Goal: Task Accomplishment & Management: Manage account settings

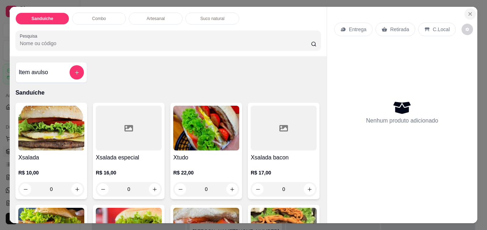
click at [468, 13] on icon "Close" at bounding box center [469, 14] width 3 height 3
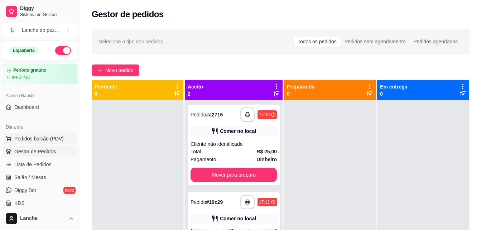
click at [30, 136] on span "Pedidos balcão (PDV)" at bounding box center [38, 138] width 49 height 7
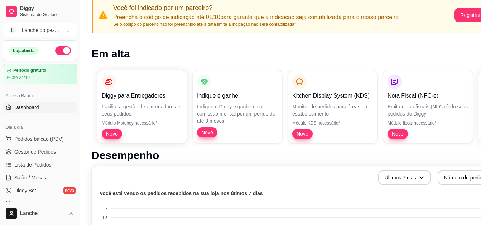
scroll to position [57, 0]
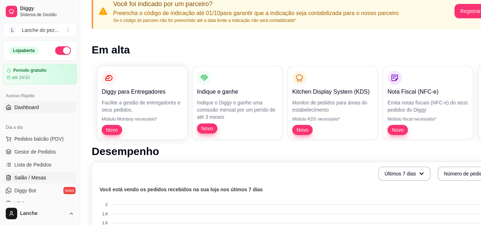
click at [33, 178] on span "Salão / Mesas" at bounding box center [30, 177] width 32 height 7
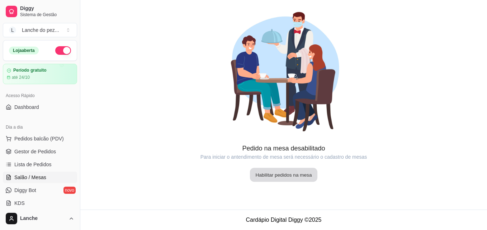
click at [287, 173] on button "Habilitar pedidos na mesa" at bounding box center [283, 175] width 67 height 14
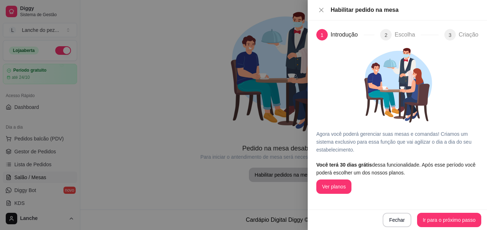
click at [113, 168] on div at bounding box center [243, 115] width 487 height 230
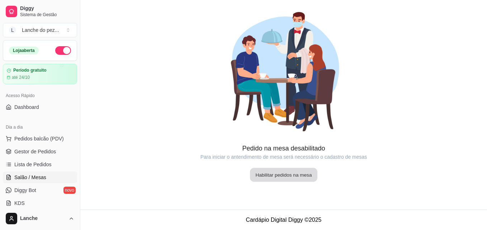
click at [296, 171] on button "Habilitar pedidos na mesa" at bounding box center [283, 175] width 67 height 14
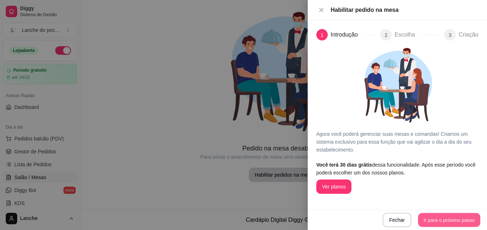
click at [435, 220] on button "Ir para o próximo passo" at bounding box center [449, 220] width 62 height 14
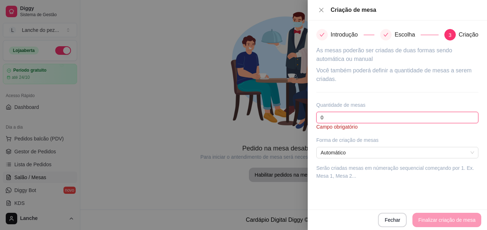
click at [360, 116] on input "0" at bounding box center [397, 117] width 162 height 11
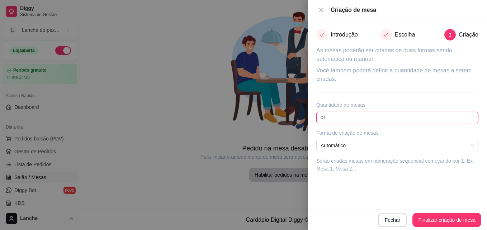
type input "0"
type input "1"
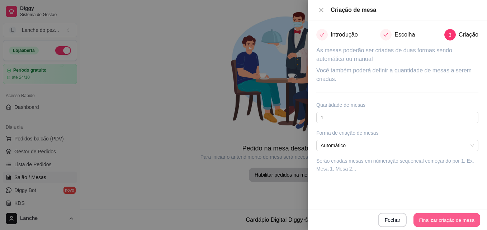
click at [435, 219] on button "Finalizar criação de mesa" at bounding box center [446, 220] width 67 height 14
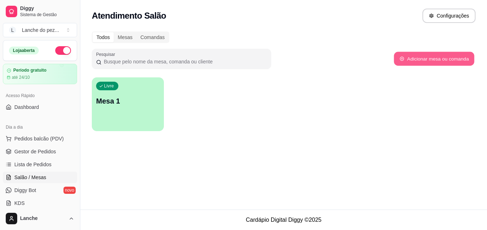
click at [403, 63] on button "Adicionar mesa ou comanda" at bounding box center [433, 59] width 80 height 14
select select "TABLE"
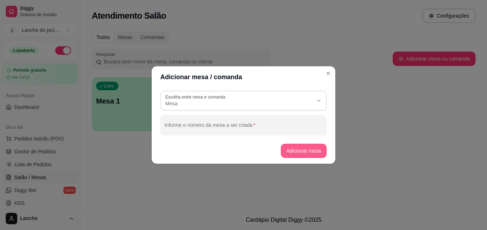
click at [302, 148] on button "Adicionar mesa" at bounding box center [304, 151] width 46 height 14
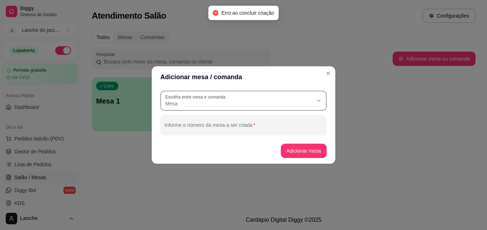
click at [251, 97] on div "Mesa" at bounding box center [239, 100] width 148 height 13
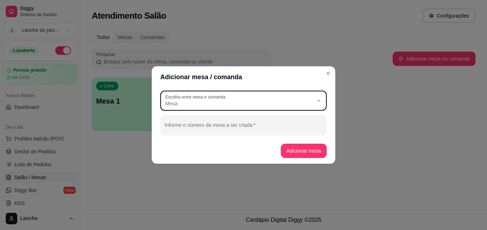
click at [201, 124] on span "Mesa" at bounding box center [240, 120] width 142 height 7
select select
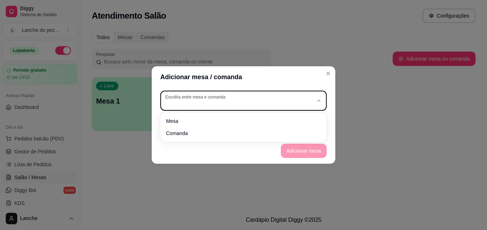
click at [201, 103] on div "button" at bounding box center [239, 100] width 148 height 13
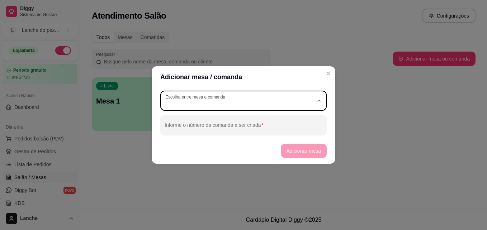
click at [194, 121] on span "Mesa" at bounding box center [240, 120] width 142 height 7
type input "TABLE"
select select "TABLE"
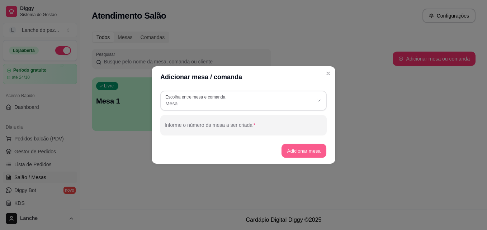
click at [313, 153] on button "Adicionar mesa" at bounding box center [303, 151] width 45 height 14
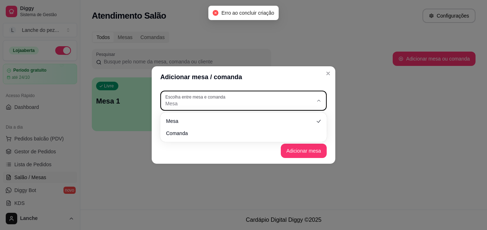
click at [187, 97] on label "Escolha entre mesa e comanda" at bounding box center [196, 97] width 62 height 6
click at [198, 106] on span "Mesa" at bounding box center [239, 103] width 148 height 7
click at [317, 100] on icon "button" at bounding box center [319, 101] width 6 height 6
click at [318, 100] on icon "button" at bounding box center [319, 101] width 6 height 6
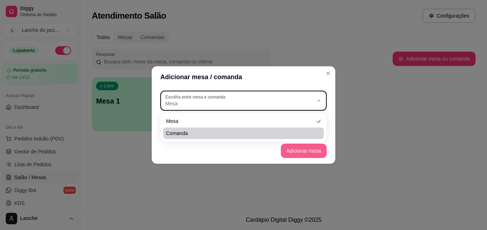
click at [307, 150] on button "Adicionar mesa" at bounding box center [304, 151] width 46 height 14
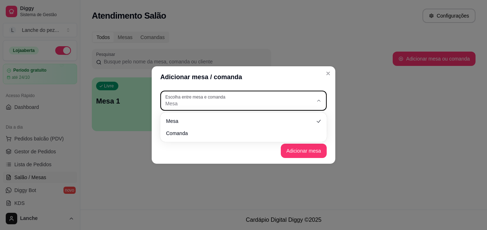
click at [229, 96] on div "Mesa" at bounding box center [239, 100] width 148 height 13
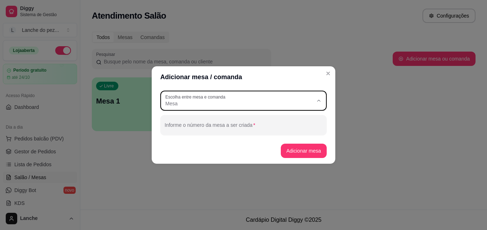
click at [213, 131] on span "Comanda" at bounding box center [240, 132] width 142 height 7
type input "CARD"
select select "CARD"
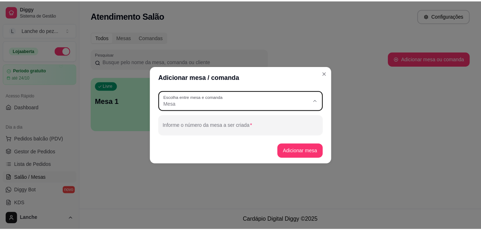
scroll to position [7, 0]
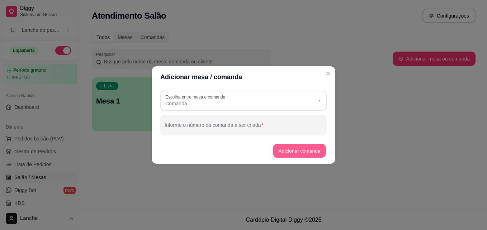
click at [305, 152] on button "Adicionar comanda" at bounding box center [299, 151] width 53 height 14
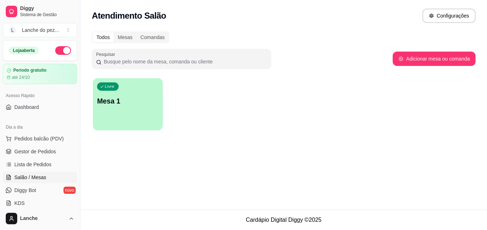
click at [154, 109] on div "Livre Mesa 1" at bounding box center [128, 100] width 70 height 44
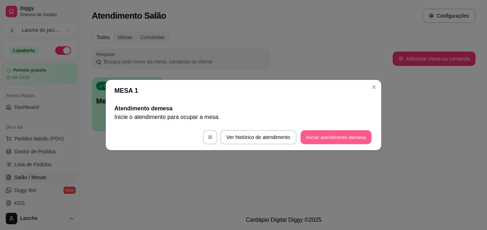
click at [321, 131] on button "Iniciar atendimento de mesa" at bounding box center [335, 137] width 71 height 14
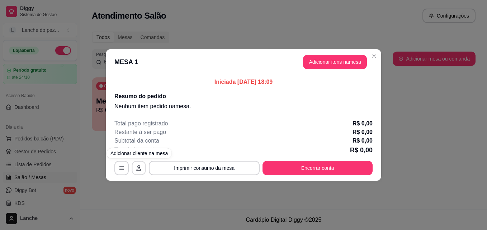
click at [139, 164] on button "button" at bounding box center [139, 168] width 14 height 14
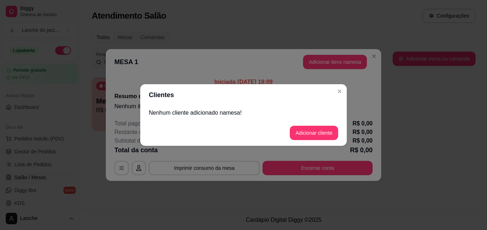
click at [241, 118] on div "Nenhum cliente adicionado na mesa !" at bounding box center [243, 113] width 206 height 14
click at [301, 132] on button "Adicionar cliente" at bounding box center [313, 133] width 47 height 14
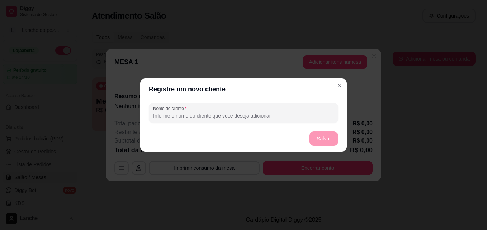
click at [224, 114] on input "Nome do cliente" at bounding box center [243, 115] width 181 height 7
type input "clinente"
click at [317, 135] on button "Salvar" at bounding box center [324, 139] width 28 height 14
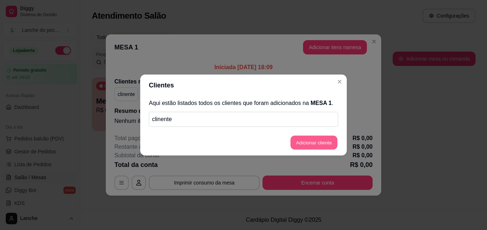
click at [306, 148] on button "Adicionar cliente" at bounding box center [313, 143] width 47 height 14
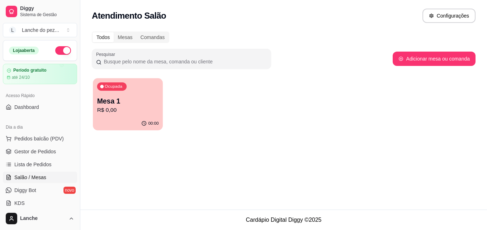
click at [150, 97] on p "Mesa 1" at bounding box center [128, 101] width 62 height 10
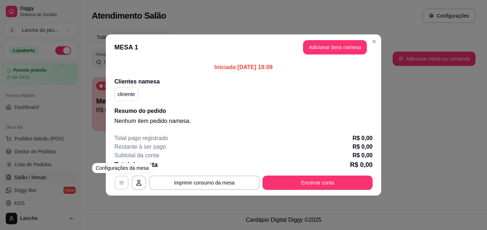
click at [122, 179] on button "button" at bounding box center [122, 183] width 14 height 14
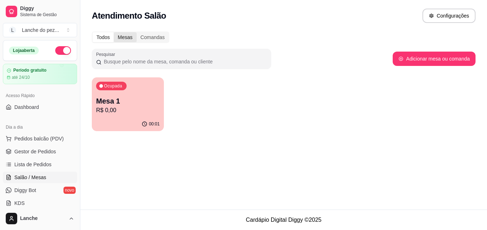
click at [130, 35] on div "Mesas" at bounding box center [125, 37] width 23 height 10
click at [114, 32] on input "Mesas" at bounding box center [114, 32] width 0 height 0
click at [130, 35] on div "Mesas" at bounding box center [125, 37] width 23 height 10
click at [114, 32] on input "Mesas" at bounding box center [114, 32] width 0 height 0
click at [129, 35] on div "Mesas" at bounding box center [125, 37] width 23 height 10
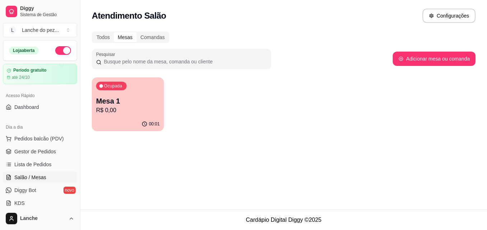
click at [114, 32] on input "Mesas" at bounding box center [114, 32] width 0 height 0
click at [412, 62] on button "Adicionar mesa ou comanda" at bounding box center [433, 59] width 80 height 14
select select "TABLE"
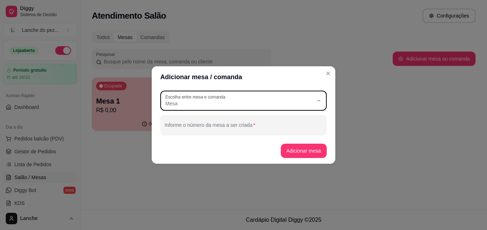
click at [249, 95] on div "Mesa" at bounding box center [239, 100] width 148 height 13
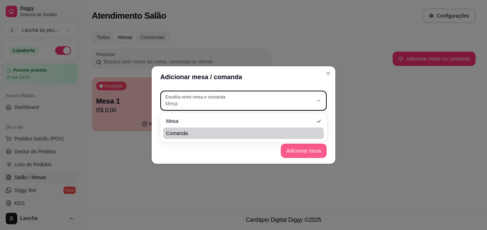
click at [304, 147] on button "Adicionar mesa" at bounding box center [304, 151] width 46 height 14
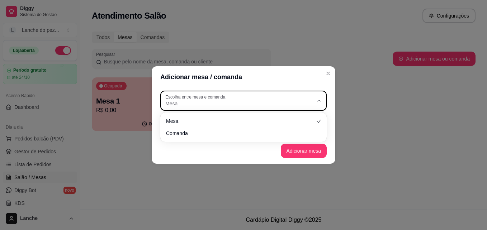
click at [230, 104] on span "Mesa" at bounding box center [239, 103] width 148 height 7
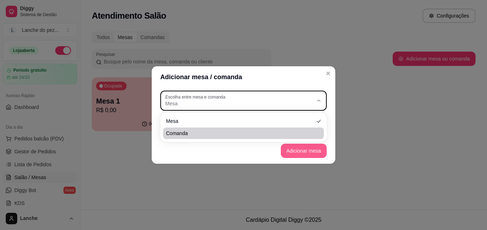
click at [329, 147] on body "Diggy Sistema de Gestão L Lanche do pez ... Loja aberta Período gratuito até 24…" at bounding box center [243, 115] width 487 height 230
click at [313, 152] on footer "Adicionar mesa" at bounding box center [243, 151] width 183 height 26
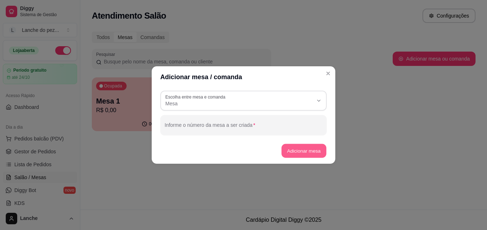
click at [313, 152] on button "Adicionar mesa" at bounding box center [303, 151] width 45 height 14
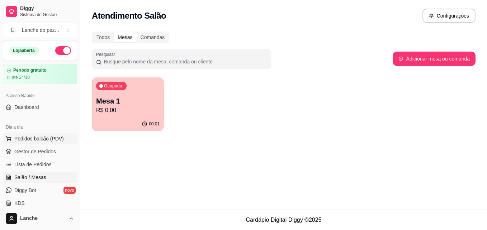
click at [32, 136] on span "Pedidos balcão (PDV)" at bounding box center [38, 138] width 49 height 7
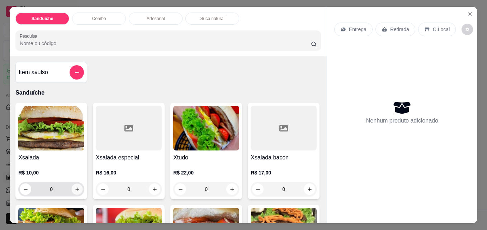
click at [76, 187] on icon "increase-product-quantity" at bounding box center [77, 189] width 5 height 5
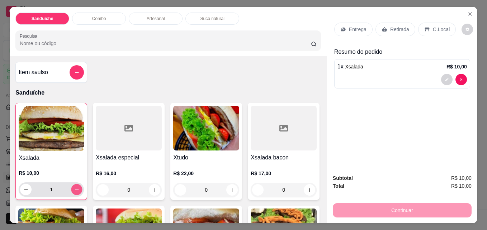
click at [76, 187] on icon "increase-product-quantity" at bounding box center [76, 189] width 5 height 5
type input "3"
click at [432, 27] on p "C.Local" at bounding box center [440, 29] width 17 height 7
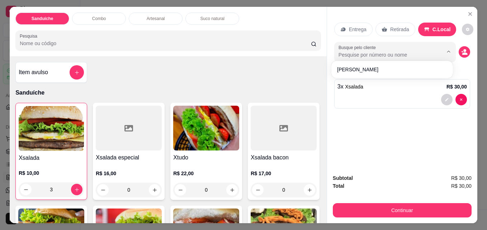
click at [424, 51] on input "Busque pelo cliente" at bounding box center [384, 54] width 93 height 7
type input "luana"
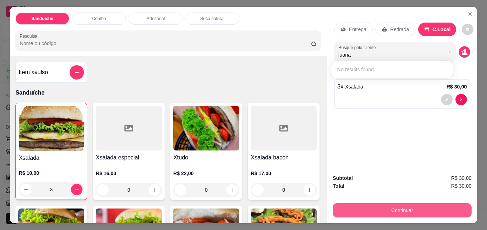
click at [393, 207] on button "Continuar" at bounding box center [401, 210] width 139 height 14
type input "luana"
click at [381, 209] on button "Continuar" at bounding box center [401, 210] width 139 height 14
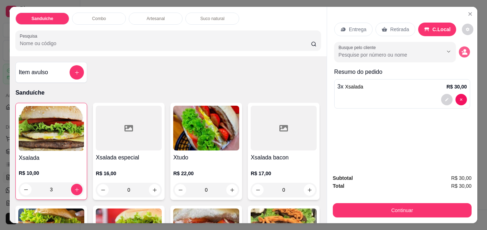
click at [463, 49] on circle "decrease-product-quantity" at bounding box center [464, 50] width 3 height 3
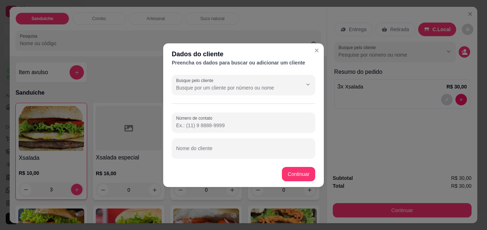
click at [286, 98] on div "Busque pelo cliente Número de contato Nome do cliente" at bounding box center [243, 116] width 160 height 89
click at [210, 86] on input "Busque pelo cliente" at bounding box center [233, 87] width 115 height 7
type input "luana"
click at [287, 172] on button "Continuar" at bounding box center [298, 174] width 33 height 14
click at [307, 86] on icon "Show suggestions" at bounding box center [308, 85] width 6 height 6
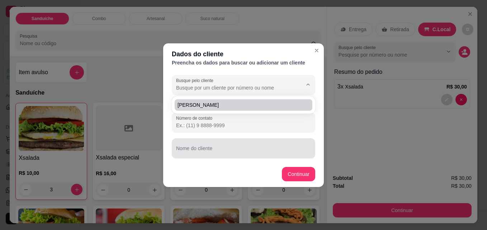
click at [293, 143] on div at bounding box center [243, 148] width 135 height 14
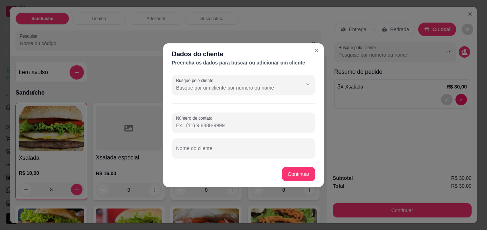
click at [242, 95] on div "Busque pelo cliente Número de contato Nome do cliente" at bounding box center [243, 116] width 160 height 89
click at [241, 86] on input "Busque pelo cliente" at bounding box center [233, 87] width 115 height 7
click at [316, 53] on icon "Close" at bounding box center [316, 51] width 6 height 6
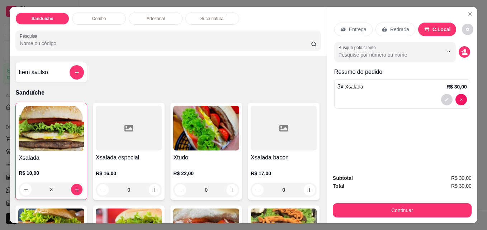
click at [400, 30] on p "Retirada" at bounding box center [399, 29] width 19 height 7
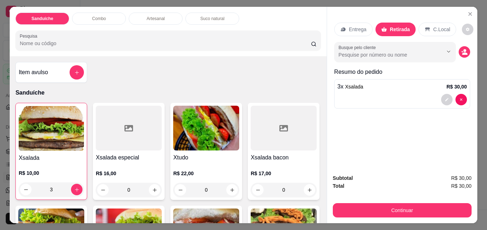
click at [435, 26] on p "C.Local" at bounding box center [441, 29] width 17 height 7
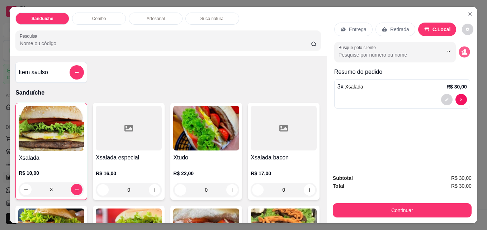
click at [461, 47] on button "decrease-product-quantity" at bounding box center [463, 52] width 11 height 11
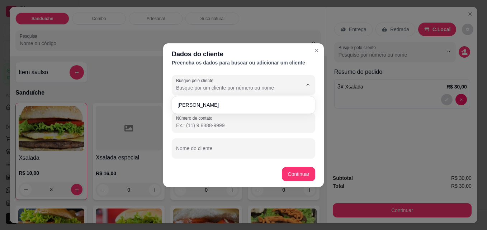
click at [282, 87] on input "Busque pelo cliente" at bounding box center [233, 87] width 115 height 7
type input "luana"
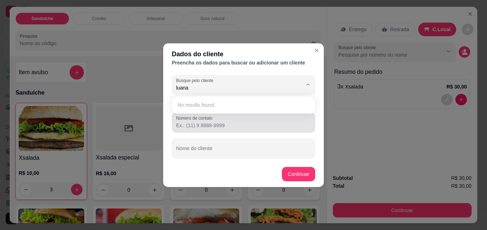
click at [215, 128] on input "Número de contato" at bounding box center [243, 125] width 135 height 7
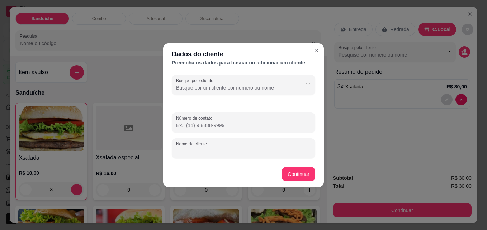
click at [212, 148] on input "Nome do cliente" at bounding box center [243, 151] width 135 height 7
type input "luana"
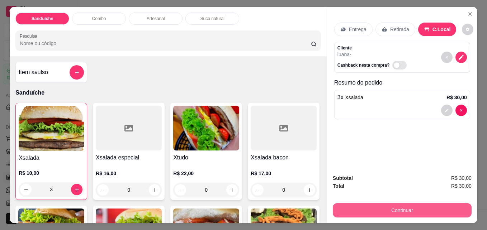
click at [393, 206] on button "Continuar" at bounding box center [401, 210] width 139 height 14
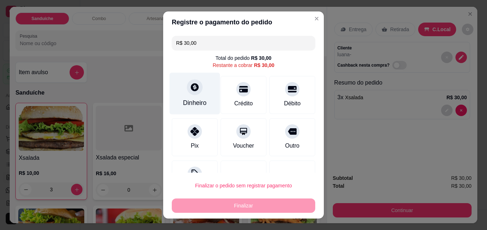
click at [193, 97] on div "Dinheiro" at bounding box center [194, 94] width 51 height 42
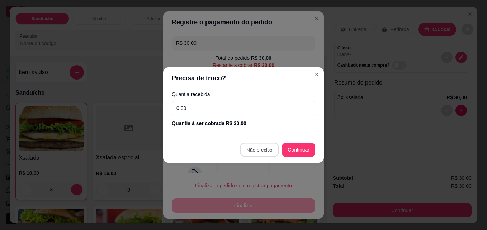
type input "R$ 0,00"
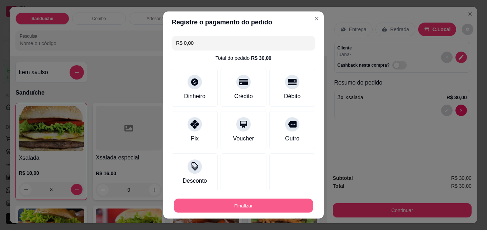
click at [241, 206] on button "Finalizar" at bounding box center [243, 206] width 139 height 14
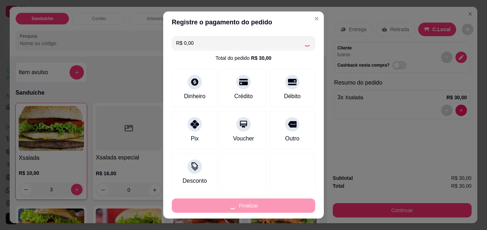
type input "0"
type input "-R$ 30,00"
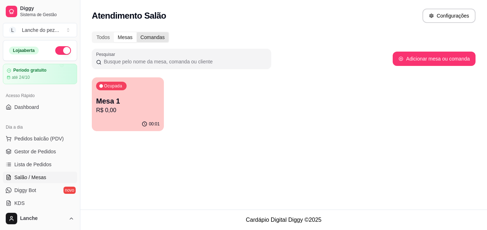
click at [154, 37] on div "Comandas" at bounding box center [152, 37] width 32 height 10
click at [136, 32] on input "Comandas" at bounding box center [136, 32] width 0 height 0
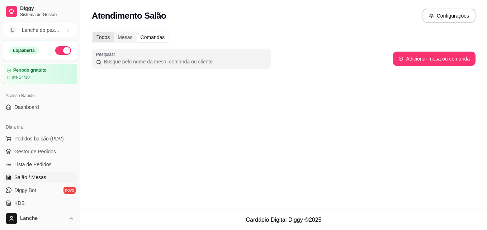
click at [100, 34] on div "Todos" at bounding box center [102, 37] width 21 height 10
click at [92, 32] on input "Todos" at bounding box center [92, 32] width 0 height 0
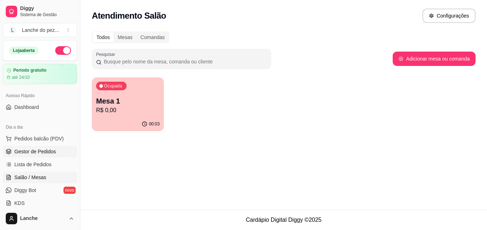
click at [44, 151] on span "Gestor de Pedidos" at bounding box center [35, 151] width 42 height 7
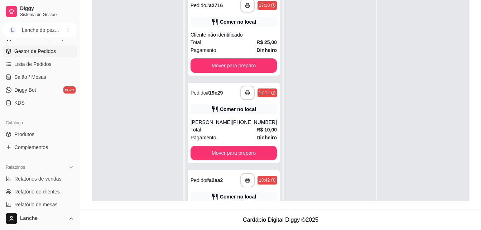
scroll to position [39, 0]
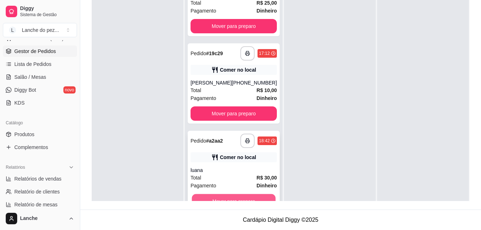
click at [232, 196] on button "Mover para preparo" at bounding box center [234, 201] width 84 height 14
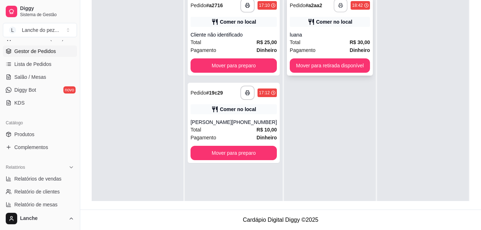
click at [339, 5] on icon "button" at bounding box center [341, 6] width 4 height 2
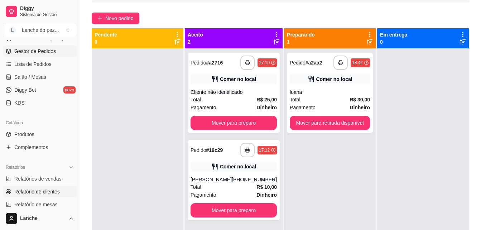
scroll to position [38, 0]
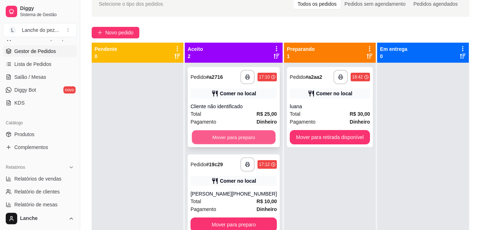
click at [233, 135] on button "Mover para preparo" at bounding box center [234, 137] width 84 height 14
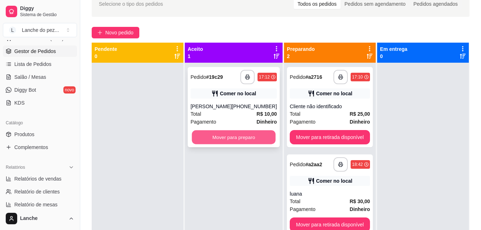
click at [249, 136] on button "Mover para preparo" at bounding box center [234, 137] width 84 height 14
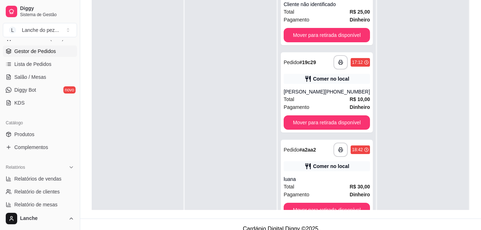
scroll to position [109, 0]
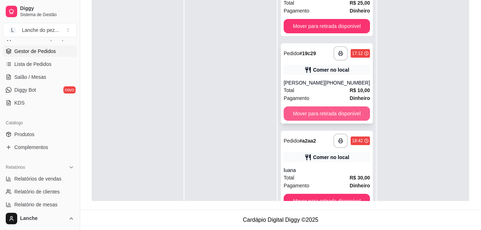
click at [329, 110] on button "Mover para retirada disponível" at bounding box center [327, 113] width 86 height 14
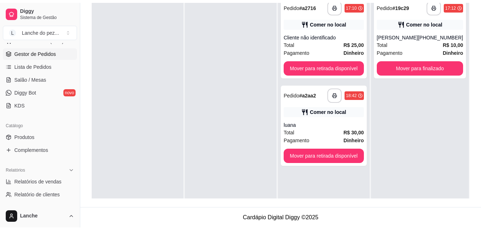
scroll to position [0, 0]
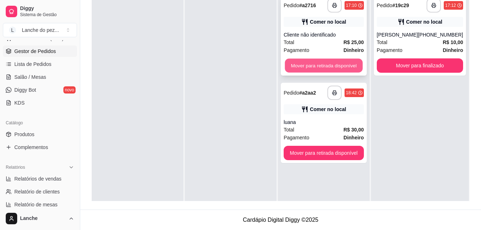
click at [330, 69] on button "Mover para retirada disponível" at bounding box center [324, 66] width 78 height 14
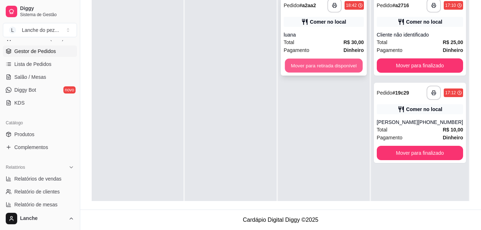
click at [340, 67] on button "Mover para retirada disponível" at bounding box center [324, 66] width 78 height 14
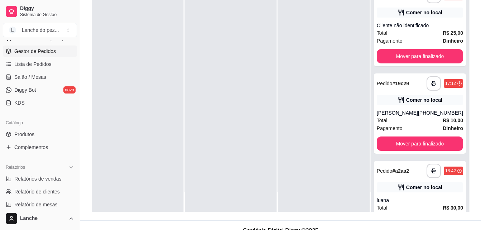
scroll to position [109, 0]
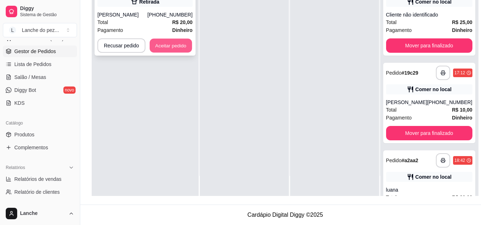
click at [171, 46] on button "Aceitar pedido" at bounding box center [171, 46] width 42 height 14
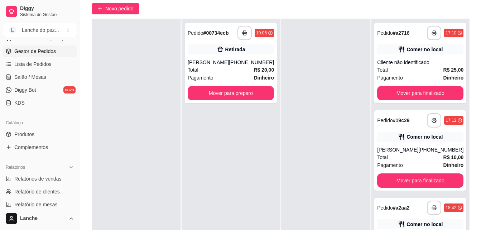
scroll to position [0, 0]
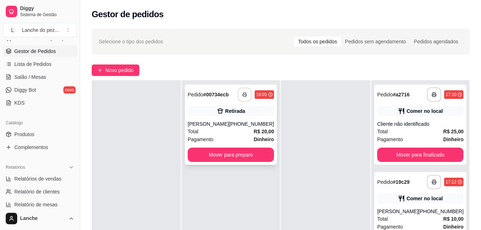
click at [241, 91] on button "button" at bounding box center [245, 95] width 14 height 14
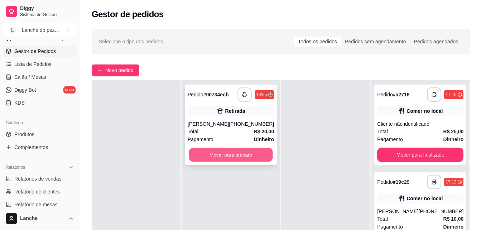
click at [232, 153] on button "Mover para preparo" at bounding box center [231, 155] width 84 height 14
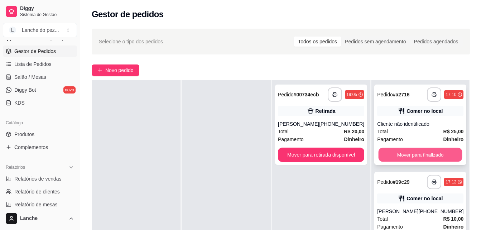
click at [426, 152] on button "Mover para finalizado" at bounding box center [421, 155] width 84 height 14
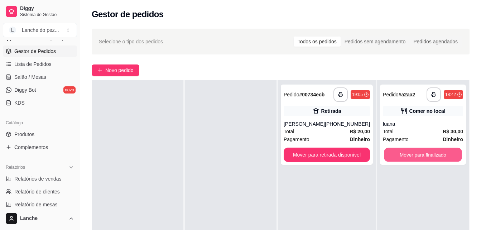
click at [426, 152] on button "Mover para finalizado" at bounding box center [423, 155] width 78 height 14
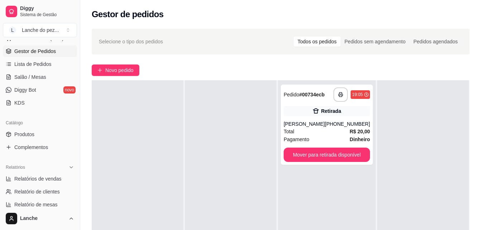
click at [470, 85] on div "**********" at bounding box center [280, 171] width 401 height 294
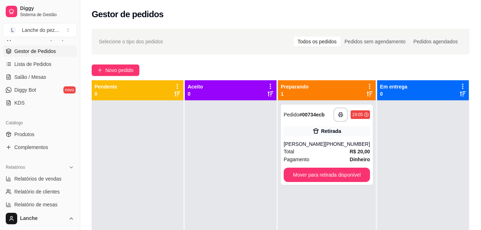
click at [468, 85] on div "**********" at bounding box center [280, 171] width 401 height 294
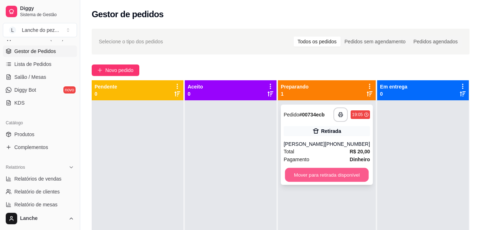
click at [332, 177] on button "Mover para retirada disponível" at bounding box center [327, 175] width 84 height 14
